Goal: Navigation & Orientation: Understand site structure

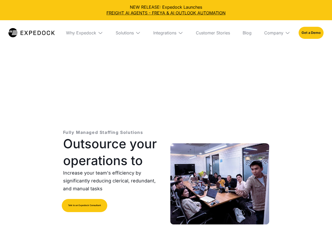
select select
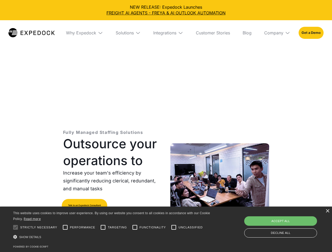
click at [166, 33] on div "Integrations" at bounding box center [164, 32] width 23 height 5
click at [84, 33] on div "Why Expedock" at bounding box center [77, 32] width 30 height 5
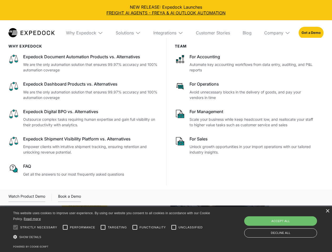
click at [128, 33] on div "Solutions" at bounding box center [125, 32] width 18 height 5
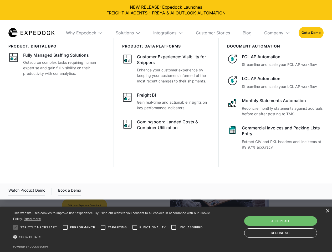
click at [168, 33] on div "Integrations" at bounding box center [164, 32] width 23 height 5
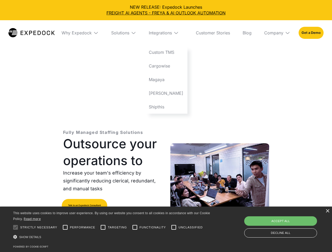
click at [277, 33] on div "Company" at bounding box center [273, 32] width 19 height 5
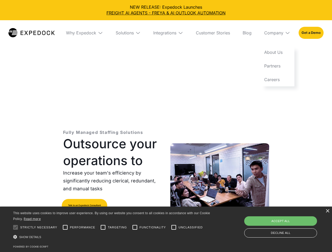
click at [16, 228] on div at bounding box center [15, 227] width 11 height 11
click at [65, 228] on input "Performance" at bounding box center [65, 227] width 11 height 11
checkbox input "true"
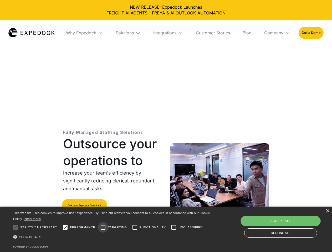
click at [103, 228] on input "Targeting" at bounding box center [103, 227] width 11 height 11
checkbox input "true"
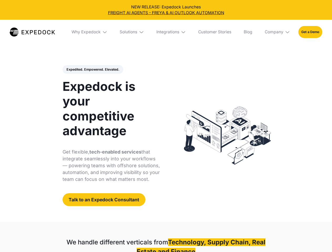
select select
